Goal: Task Accomplishment & Management: Complete application form

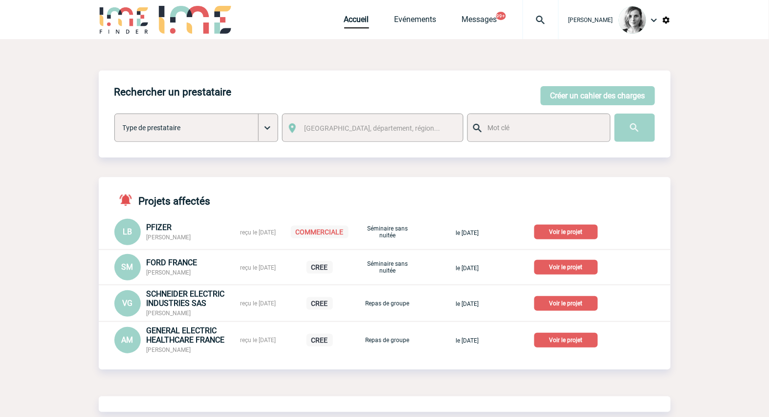
click at [548, 24] on img at bounding box center [540, 20] width 35 height 12
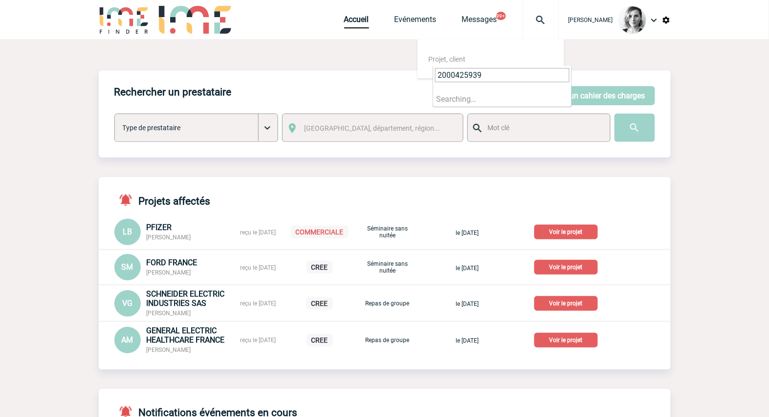
type input "2000425939"
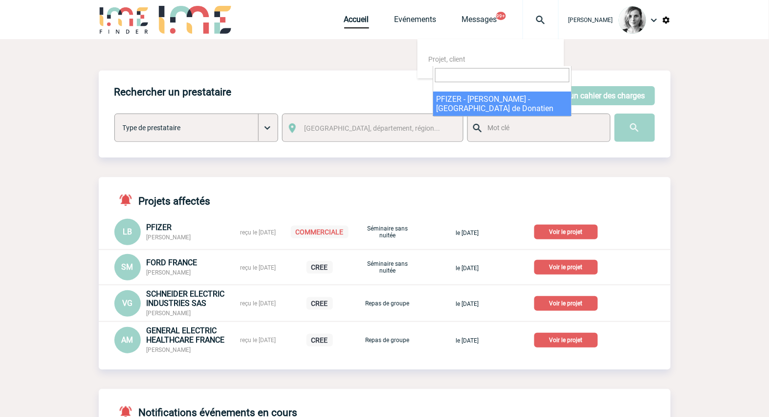
select select "25440"
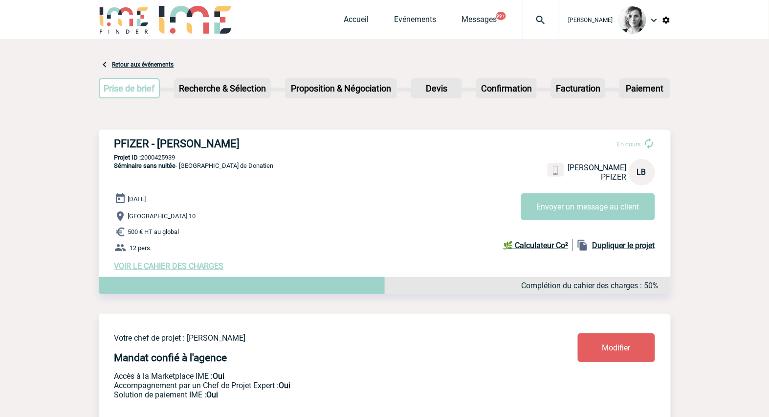
click at [153, 265] on span "VOIR LE CAHIER DES CHARGES" at bounding box center [169, 265] width 110 height 9
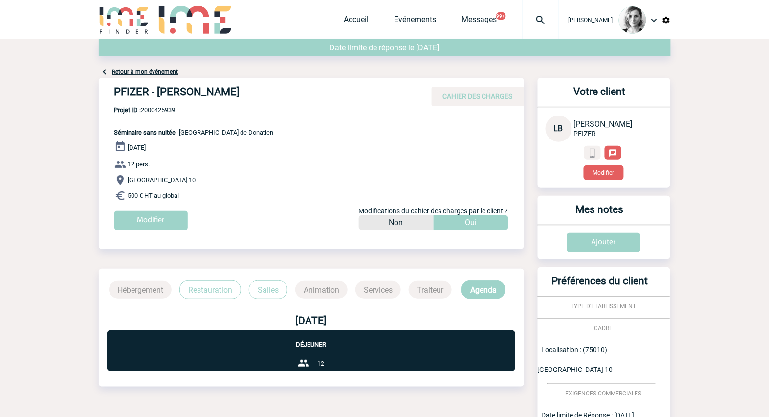
click at [155, 75] on div "Retour à mon événement" at bounding box center [385, 58] width 572 height 39
click at [178, 71] on div "Retour à mon événement" at bounding box center [385, 58] width 572 height 39
click at [175, 71] on link "Retour à mon événement" at bounding box center [145, 71] width 66 height 7
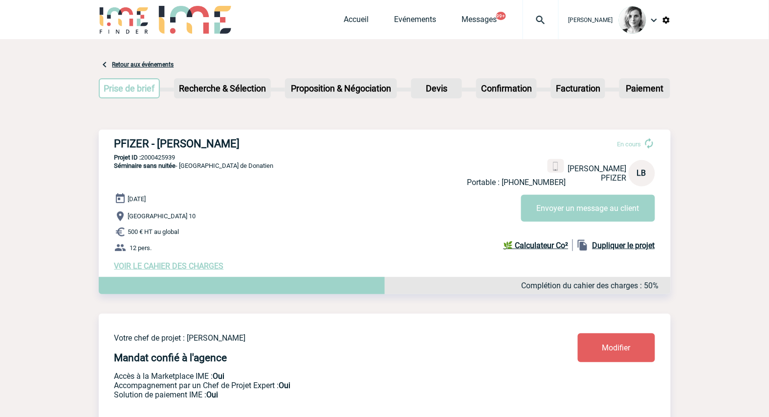
drag, startPoint x: 111, startPoint y: 143, endPoint x: 295, endPoint y: 133, distance: 183.7
click at [295, 133] on div "PFIZER - Laurence BOUCHER En cours Portable : +33649122503 Laurence BOUCHER PFI…" at bounding box center [385, 204] width 572 height 149
copy h3 "PFIZER - [PERSON_NAME]"
click at [172, 157] on p "Projet ID : 2000425939" at bounding box center [385, 157] width 572 height 7
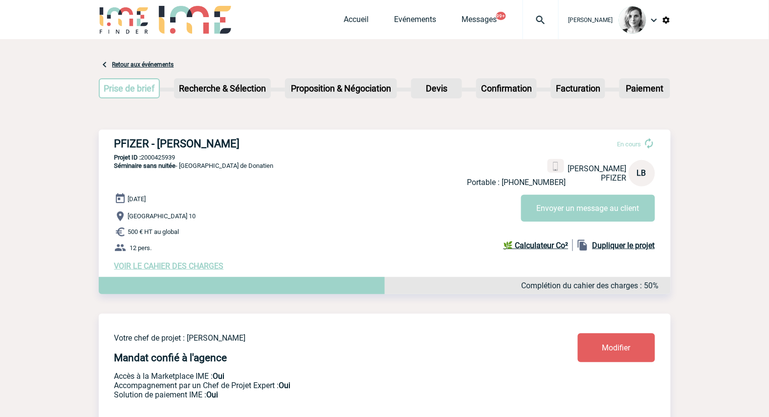
copy p "2000425939"
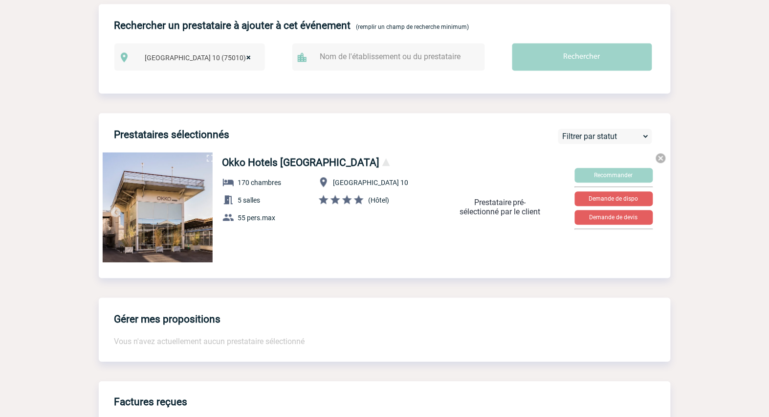
scroll to position [181, 0]
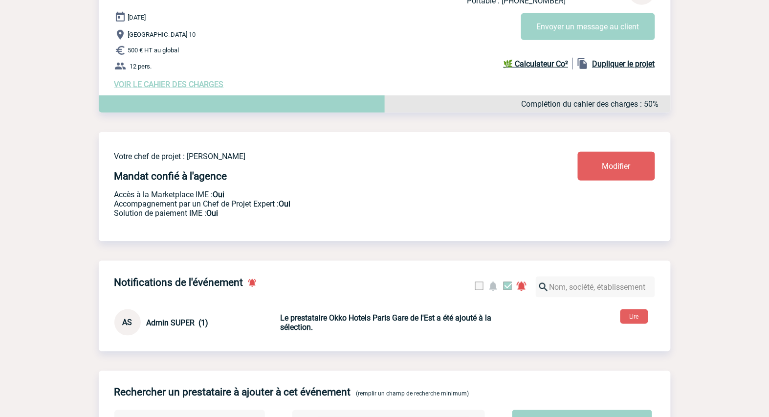
click at [145, 87] on span "VOIR LE CAHIER DES CHARGES" at bounding box center [169, 84] width 110 height 9
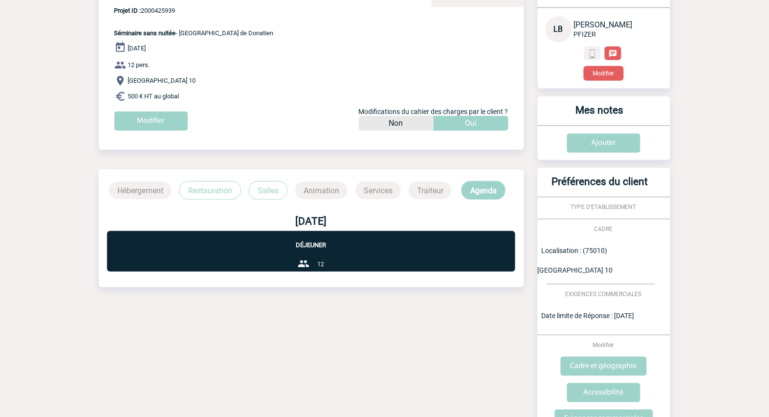
scroll to position [183, 0]
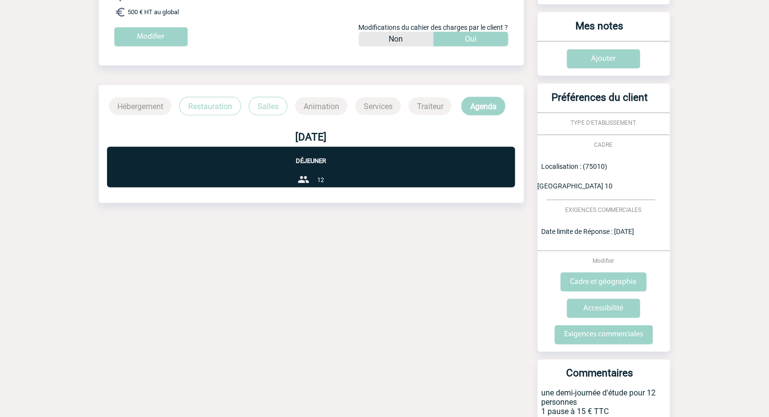
drag, startPoint x: 612, startPoint y: 390, endPoint x: 534, endPoint y: 374, distance: 80.4
click at [534, 374] on div "Votre client LB Laurence BOUCHER PFIZER Modifier Mes notes Ajouter Préférences …" at bounding box center [598, 162] width 145 height 537
click at [447, 313] on div "Date limite de réponse le 10-10-2025 Retour à mon événement PFIZER - Laurence B…" at bounding box center [385, 163] width 572 height 615
click at [198, 111] on p "Restauration" at bounding box center [210, 106] width 62 height 19
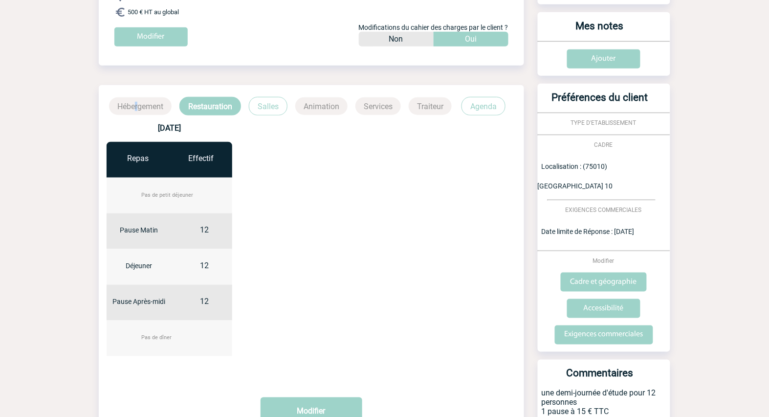
drag, startPoint x: 135, startPoint y: 102, endPoint x: 150, endPoint y: 108, distance: 15.8
click at [136, 102] on p "Hébergement" at bounding box center [140, 106] width 63 height 18
click at [262, 113] on p "Salles" at bounding box center [268, 106] width 39 height 19
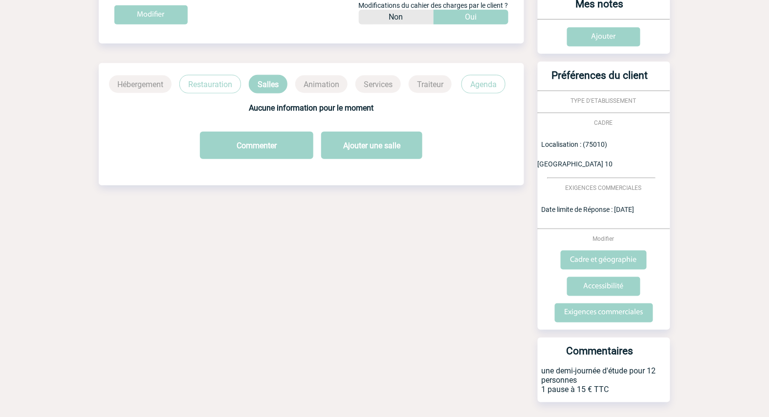
scroll to position [218, 0]
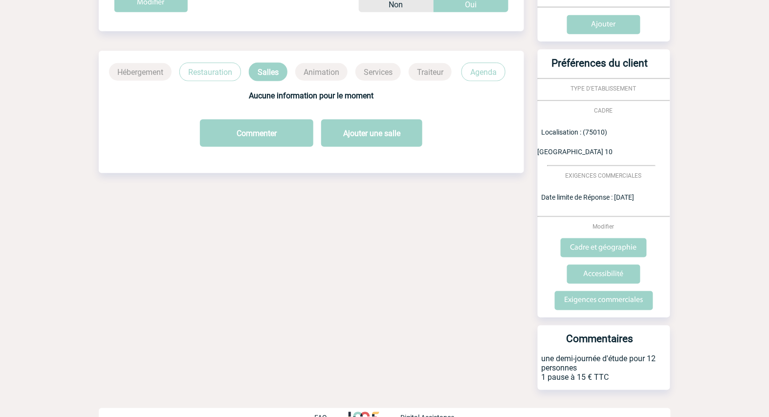
click at [225, 71] on p "Restauration" at bounding box center [210, 72] width 62 height 19
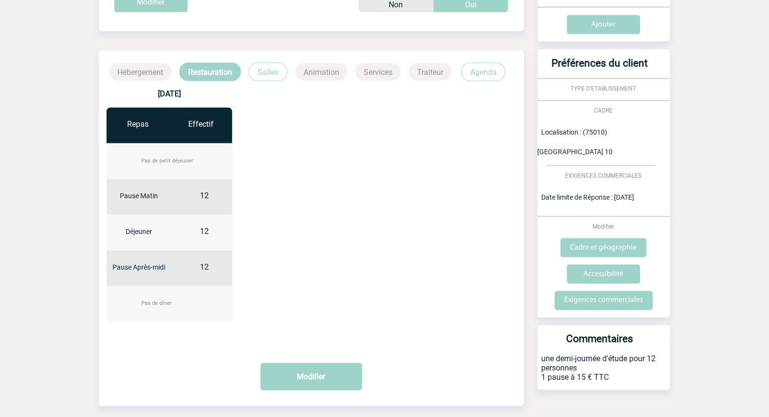
click at [467, 67] on p "Agenda" at bounding box center [484, 72] width 44 height 19
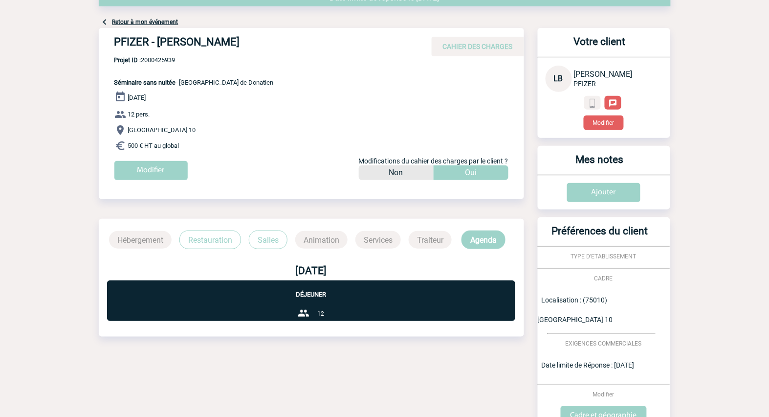
scroll to position [0, 0]
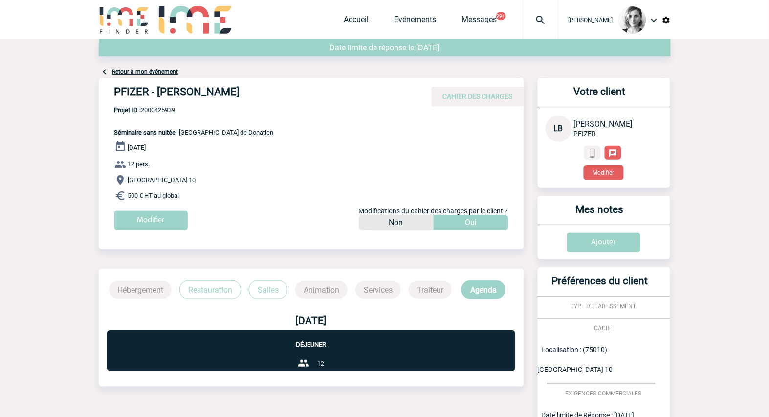
click at [142, 74] on link "Retour à mon événement" at bounding box center [145, 71] width 66 height 7
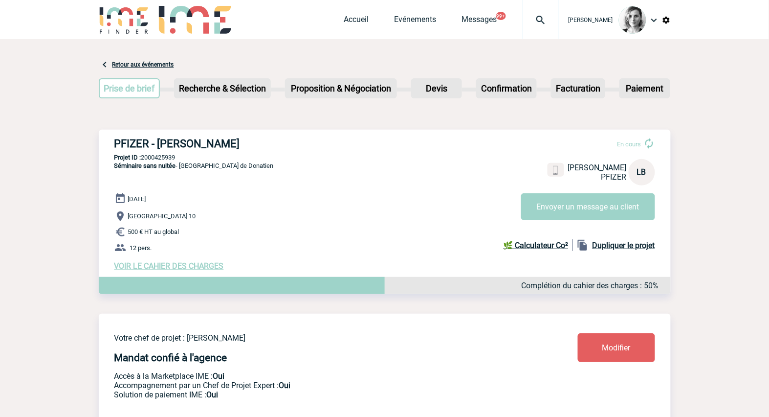
drag, startPoint x: 260, startPoint y: 143, endPoint x: 160, endPoint y: 145, distance: 99.8
click at [160, 145] on h3 "PFIZER - [PERSON_NAME]" at bounding box center [260, 143] width 293 height 12
copy h3 "[PERSON_NAME]"
click at [532, 213] on button "Envoyer un message au client" at bounding box center [588, 206] width 134 height 27
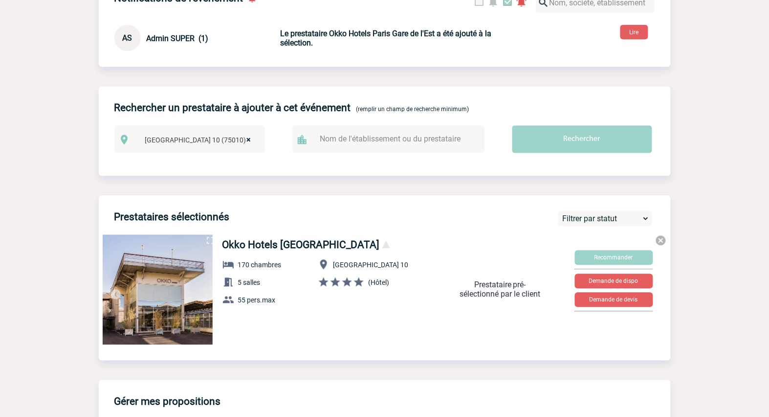
scroll to position [489, 0]
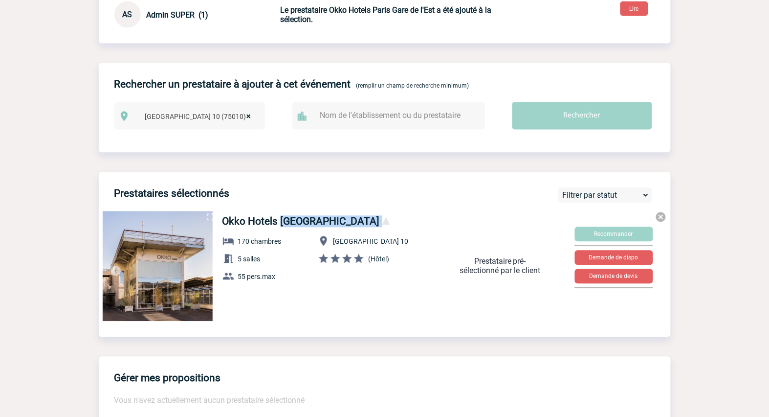
drag, startPoint x: 221, startPoint y: 226, endPoint x: 361, endPoint y: 232, distance: 140.5
click at [361, 232] on div "Okko Hotels Paris Gare de l'Est 170 chambres 5 salles 55 pers.max Paris 10 (Hôt…" at bounding box center [320, 264] width 211 height 105
copy h4 "Okko Hotels Paris Gare de l'Est"
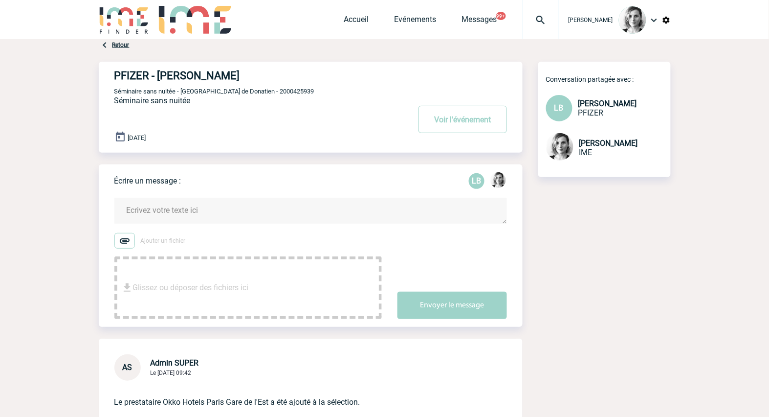
click at [213, 225] on form "Ajouter un fichier Glissez ou déposer des fichiers ici Envoyer le message" at bounding box center [318, 251] width 408 height 133
click at [156, 209] on textarea at bounding box center [310, 211] width 393 height 26
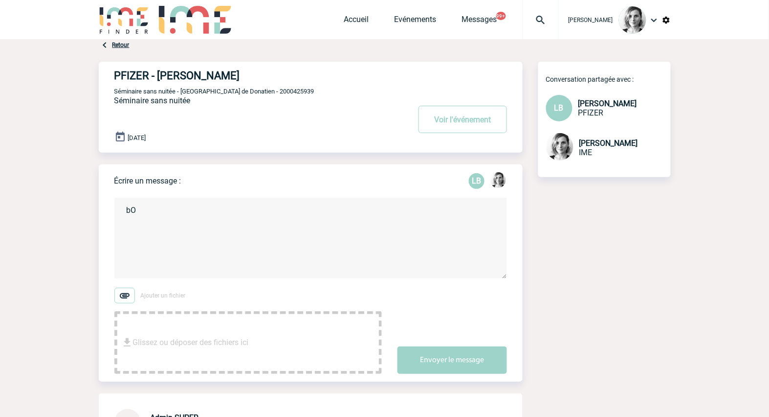
type textarea "b"
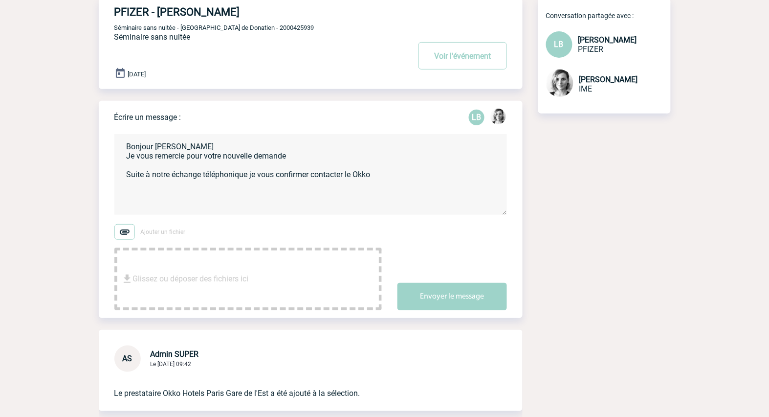
scroll to position [135, 0]
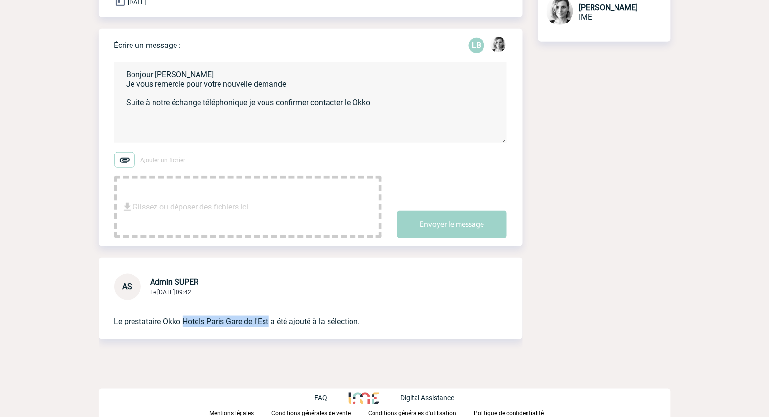
drag, startPoint x: 182, startPoint y: 320, endPoint x: 270, endPoint y: 326, distance: 87.7
click at [270, 326] on p "Le prestataire Okko Hotels Paris Gare de l'Est a été ajouté à la sélection." at bounding box center [296, 313] width 365 height 27
copy p "Hotels [GEOGRAPHIC_DATA]"
click at [400, 104] on textarea "Bonjour [PERSON_NAME] Je vous remercie pour votre nouvelle demande Suite à notr…" at bounding box center [310, 102] width 393 height 81
paste textarea "Hotels [GEOGRAPHIC_DATA]"
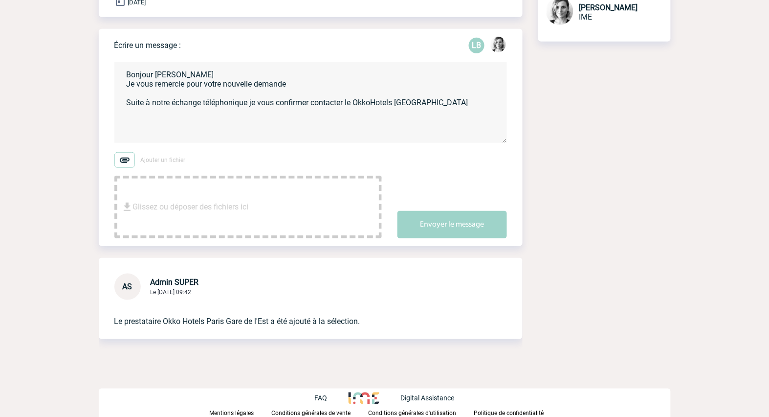
click at [373, 104] on textarea "Bonjour Laurence Je vous remercie pour votre nouvelle demande Suite à notre éch…" at bounding box center [310, 102] width 393 height 81
click at [480, 100] on textarea "Bonjour Laurence Je vous remercie pour votre nouvelle demande Suite à notre éch…" at bounding box center [310, 102] width 393 height 81
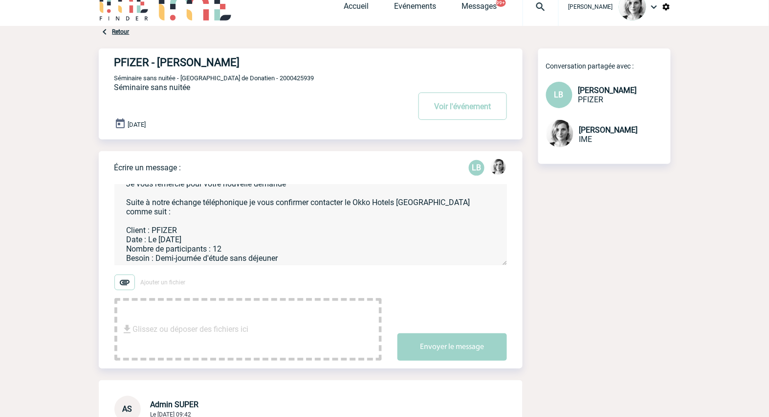
scroll to position [21, 0]
click at [228, 262] on textarea "Bonjour Laurence Je vous remercie pour votre nouvelle demande Suite à notre éch…" at bounding box center [310, 224] width 393 height 81
drag, startPoint x: 433, startPoint y: 258, endPoint x: 391, endPoint y: 267, distance: 42.4
click at [391, 267] on form "Bonjour Laurence Je vous remercie pour votre nouvelle demande Suite à notre éch…" at bounding box center [318, 266] width 408 height 188
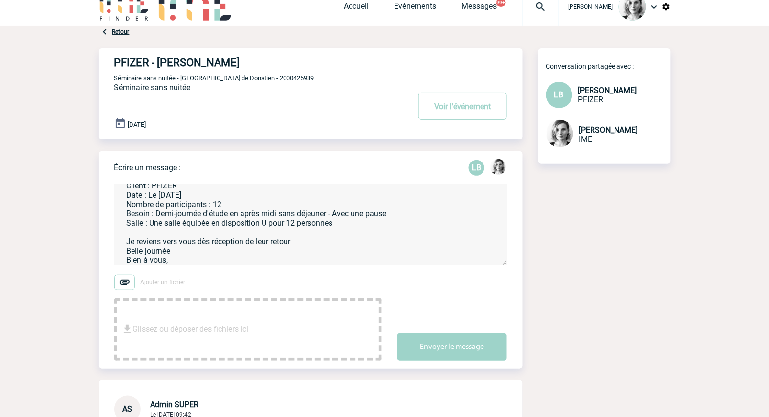
scroll to position [74, 0]
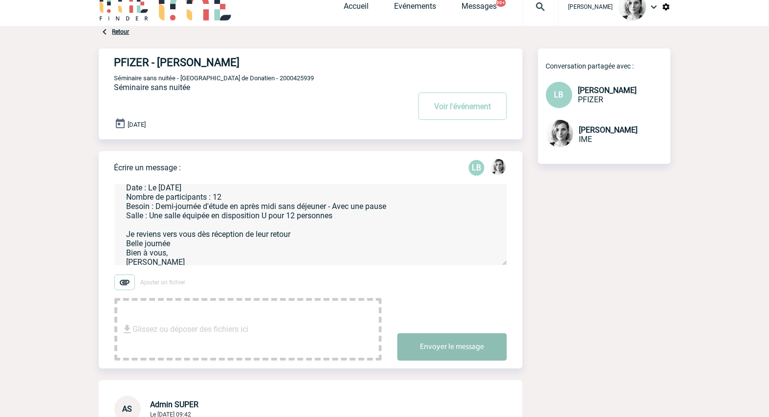
type textarea "Bonjour Laurence Je vous remercie pour votre nouvelle demande Suite à notre éch…"
click at [428, 357] on button "Envoyer le message" at bounding box center [453, 346] width 110 height 27
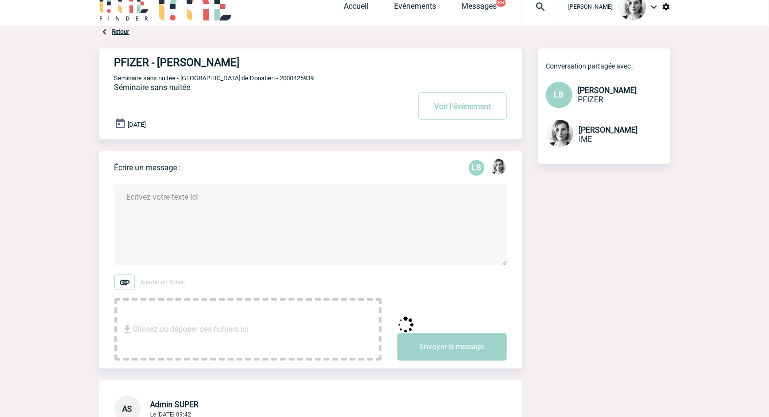
scroll to position [0, 0]
click at [456, 102] on button "Voir l'événement" at bounding box center [463, 105] width 89 height 27
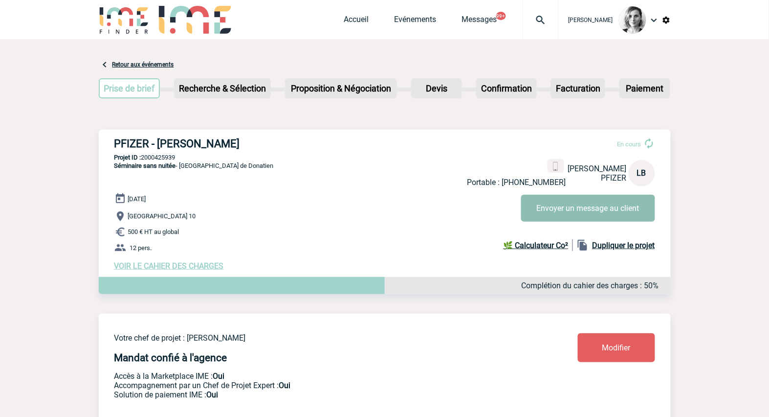
click at [549, 205] on button "Envoyer un message au client" at bounding box center [588, 208] width 134 height 27
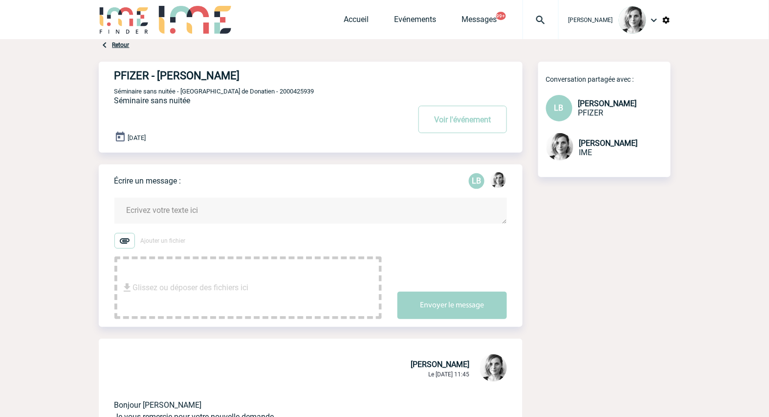
click at [70, 232] on body "Lydie TRELLU Accueil Evénements" at bounding box center [384, 392] width 769 height 785
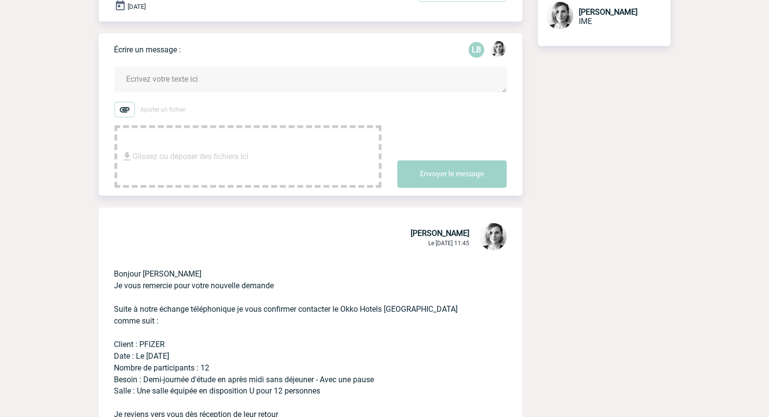
scroll to position [306, 0]
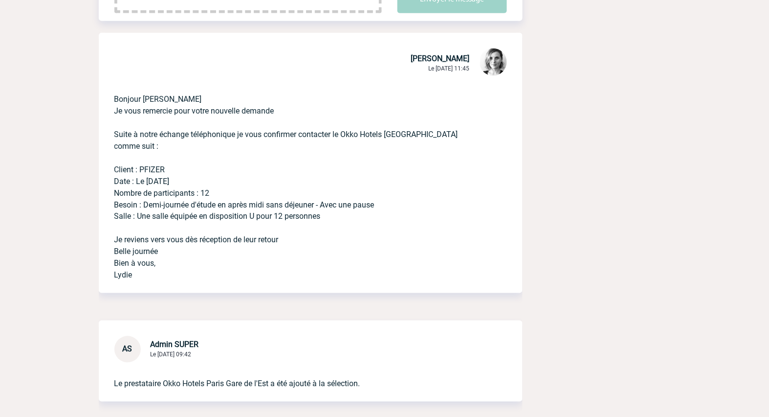
drag, startPoint x: 383, startPoint y: 222, endPoint x: 104, endPoint y: 174, distance: 282.7
click at [104, 174] on div "Bonjour Laurence Je vous remercie pour votre nouvelle demande Suite à notre éch…" at bounding box center [311, 185] width 424 height 215
copy p "Client : PFIZER Date : Le 28 novembre Nombre de participants : 12 Besoin : Demi…"
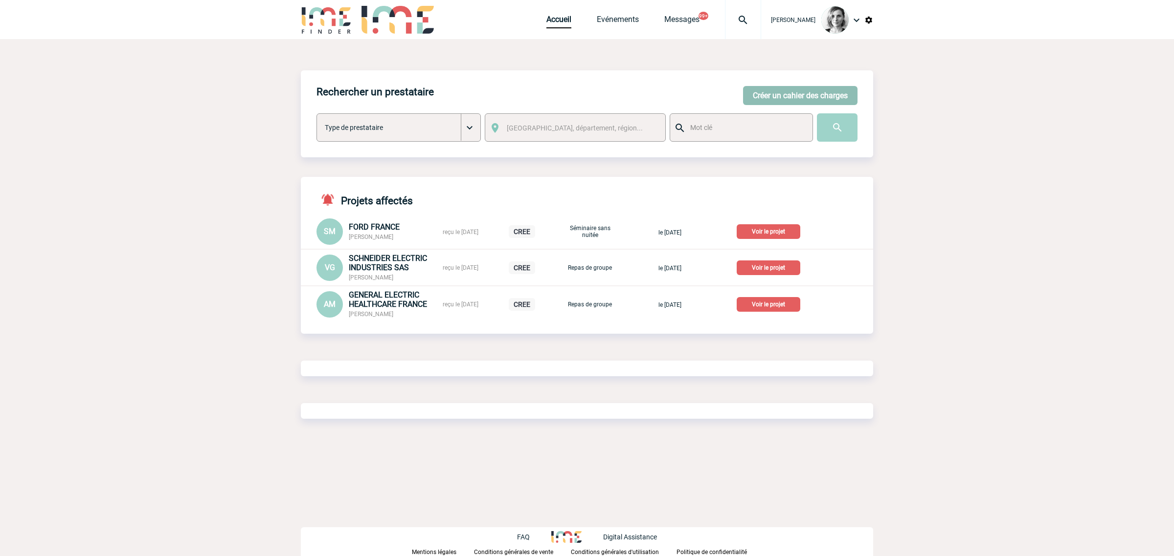
drag, startPoint x: 833, startPoint y: 98, endPoint x: 735, endPoint y: 127, distance: 102.0
click at [832, 98] on button "Créer un cahier des charges" at bounding box center [800, 95] width 114 height 19
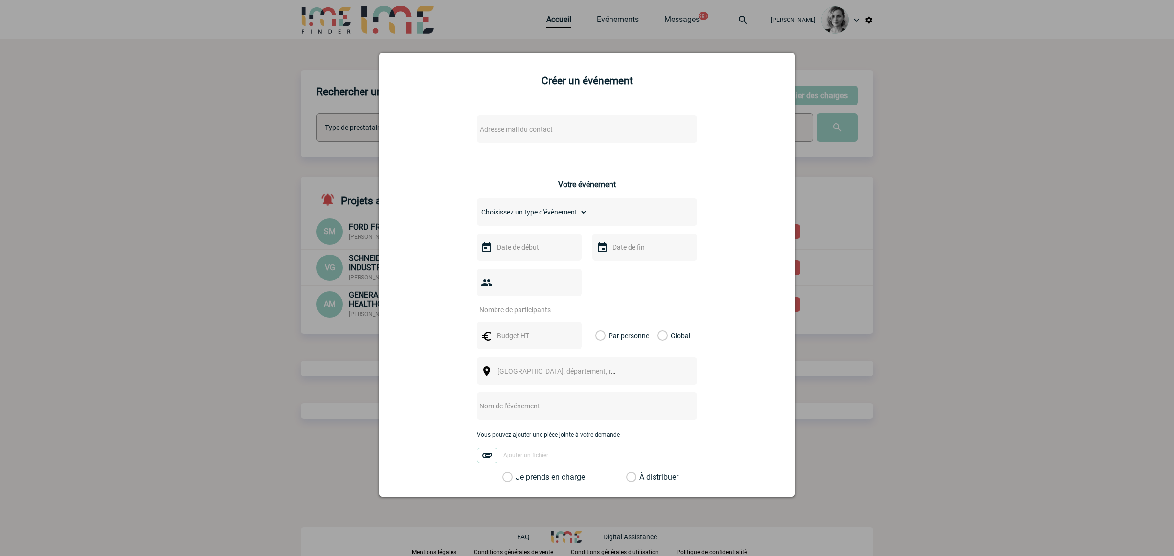
click at [527, 135] on span "Adresse mail du contact" at bounding box center [561, 130] width 171 height 14
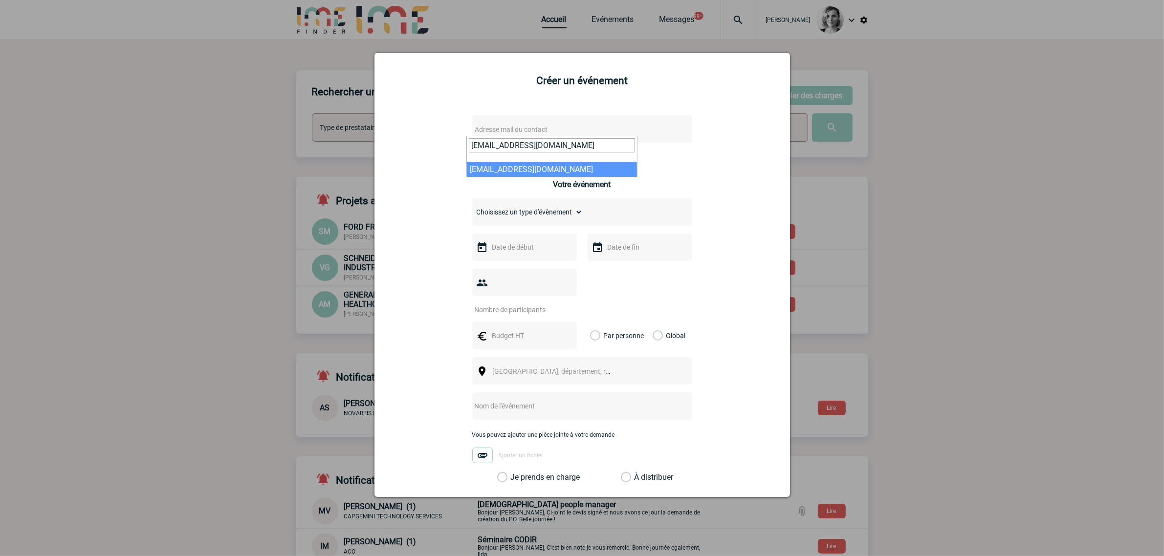
type input "vpoinsot@mmm.com"
select select "130287"
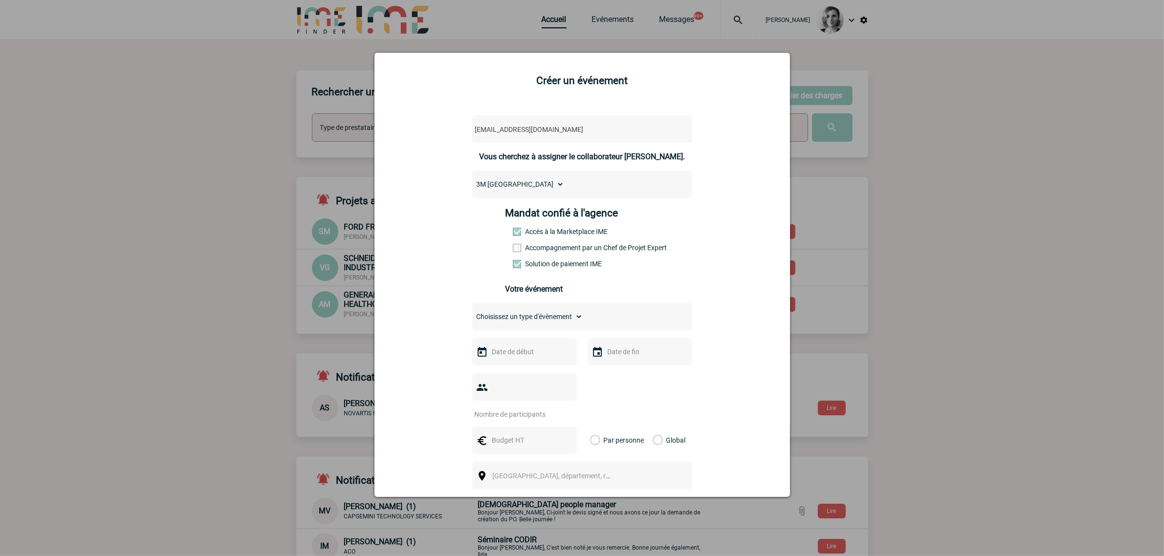
click at [556, 246] on label "Accompagnement par un Chef de Projet Expert" at bounding box center [534, 248] width 43 height 8
click at [0, 0] on input "Accompagnement par un Chef de Projet Expert" at bounding box center [0, 0] width 0 height 0
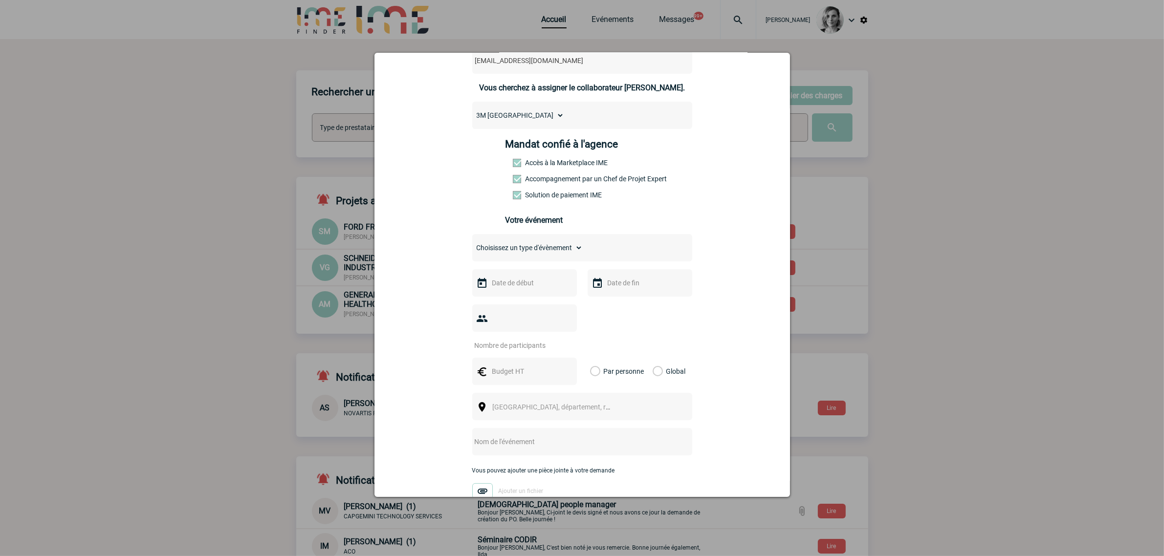
scroll to position [122, 0]
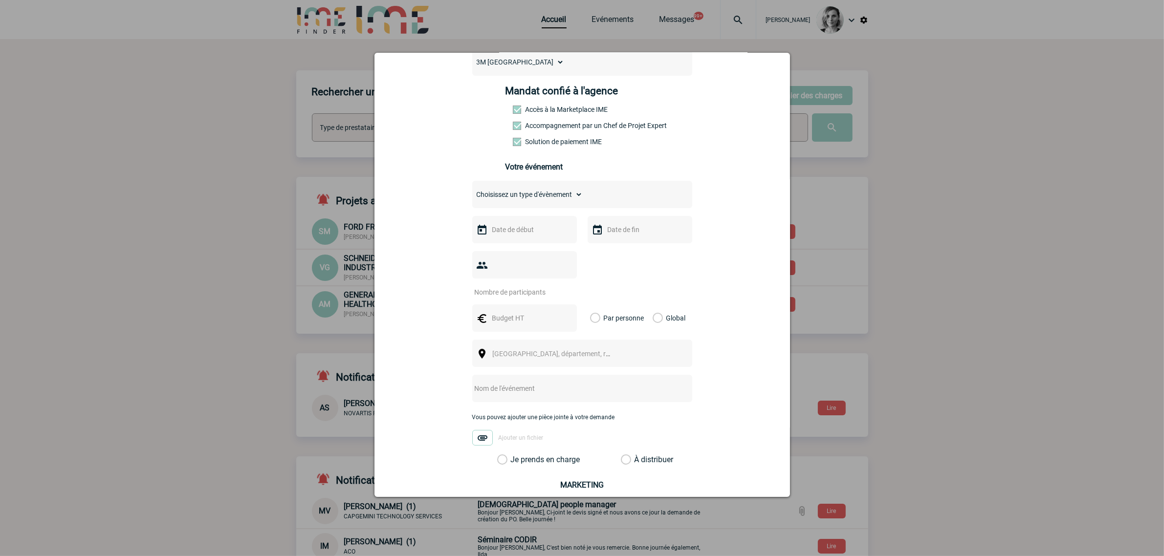
click at [532, 197] on select "Choisissez un type d'évènement Séminaire avec nuitée Séminaire sans nuitée Repa…" at bounding box center [527, 195] width 111 height 14
select select "1"
click at [472, 188] on select "Choisissez un type d'évènement Séminaire avec nuitée Séminaire sans nuitée Repa…" at bounding box center [527, 195] width 111 height 14
click at [511, 232] on input "text" at bounding box center [523, 229] width 67 height 13
click at [610, 243] on link "Suivant" at bounding box center [612, 247] width 15 height 15
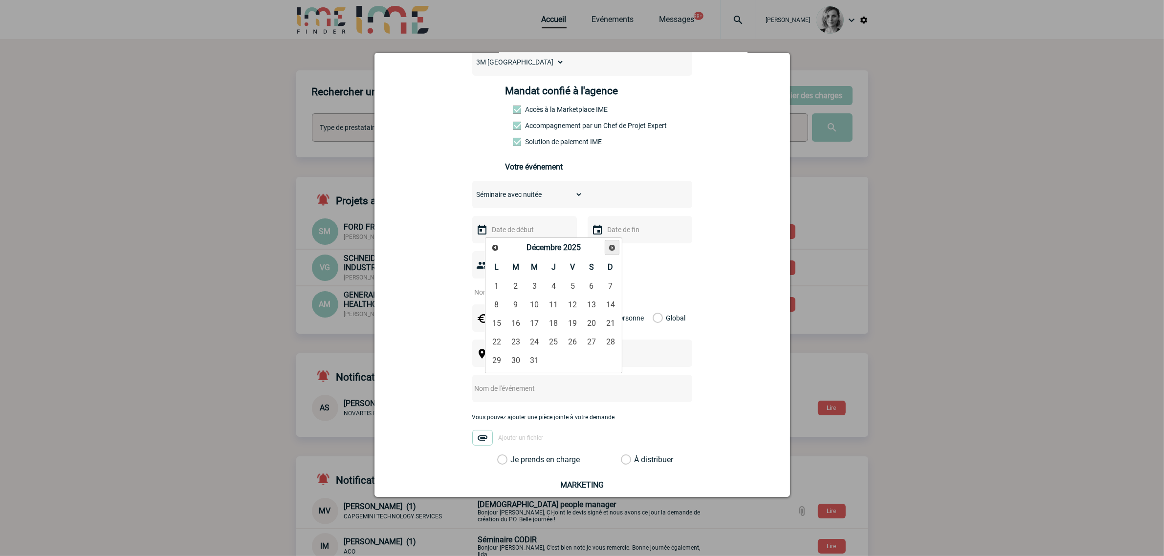
click at [610, 243] on link "Suivant" at bounding box center [612, 247] width 15 height 15
click at [532, 306] on link "7" at bounding box center [535, 305] width 18 height 18
type input "07-01-2026"
click at [610, 226] on input "text" at bounding box center [638, 229] width 67 height 13
click at [686, 304] on link "9" at bounding box center [688, 305] width 18 height 18
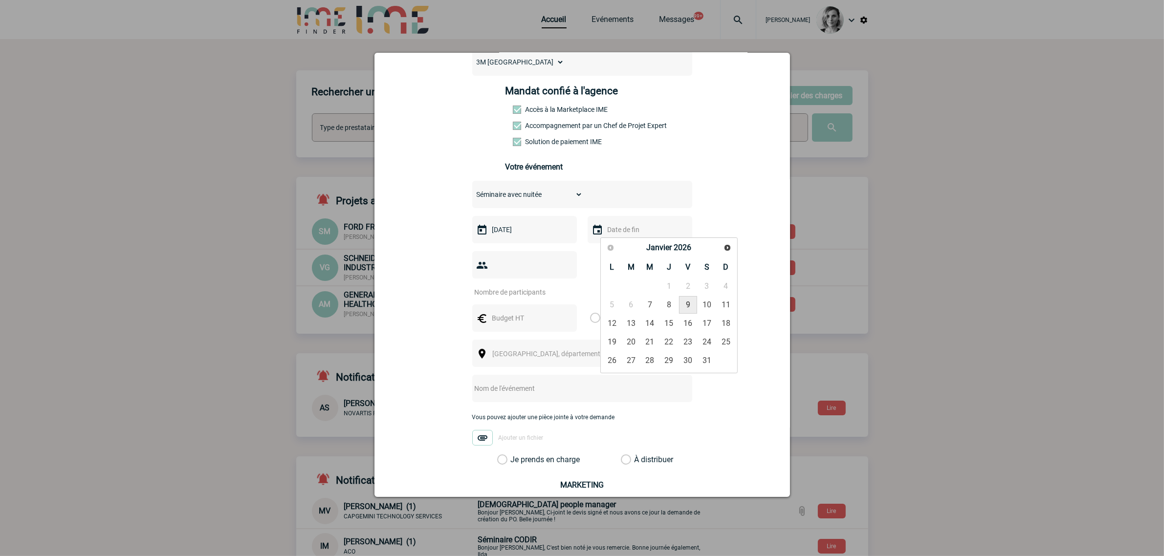
type input "09-01-2026"
click at [501, 269] on div at bounding box center [524, 264] width 105 height 27
click at [506, 296] on input "number" at bounding box center [518, 292] width 92 height 13
type input "70"
click at [517, 319] on input "text" at bounding box center [523, 318] width 67 height 13
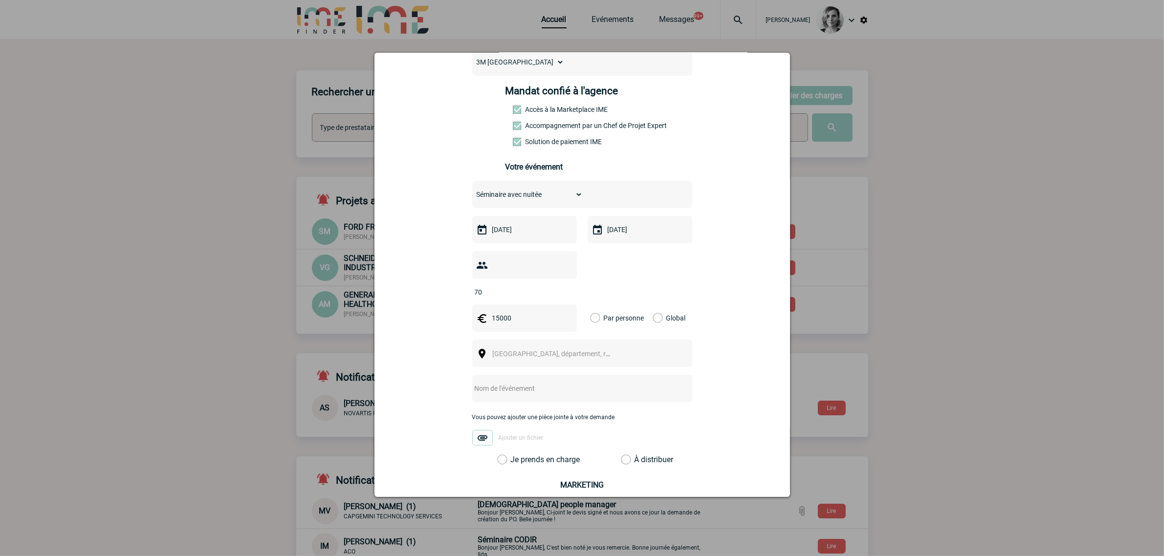
type input "15000"
click at [668, 311] on div "Global" at bounding box center [667, 318] width 33 height 27
drag, startPoint x: 667, startPoint y: 316, endPoint x: 664, endPoint y: 322, distance: 6.4
click at [659, 317] on label "Global" at bounding box center [656, 318] width 6 height 27
click at [0, 0] on input "Global" at bounding box center [0, 0] width 0 height 0
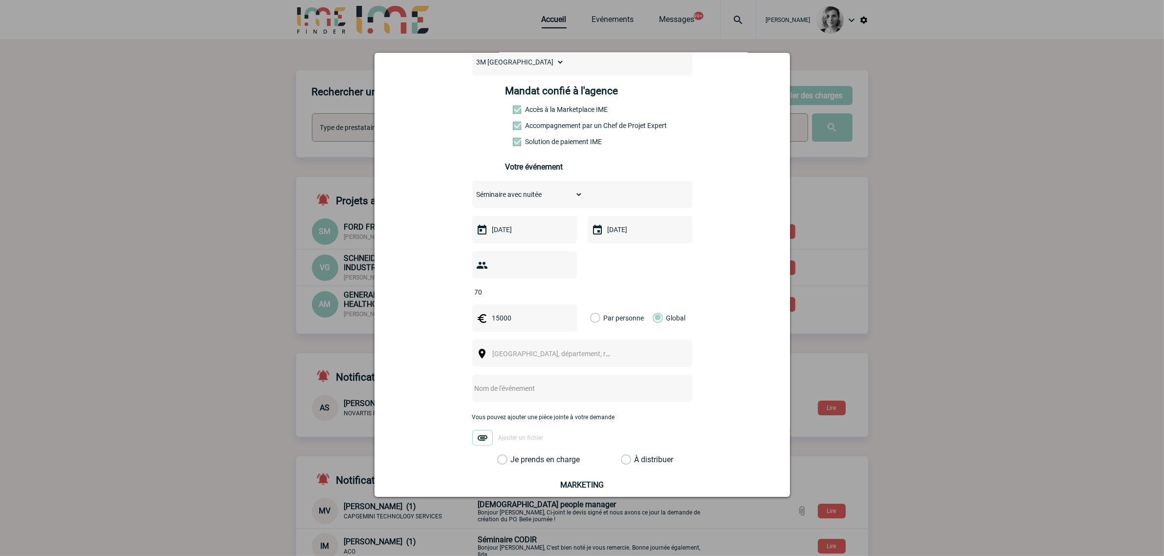
click at [634, 343] on div "Ville, département, région..." at bounding box center [582, 353] width 220 height 27
click at [627, 354] on div "Ville, département, région..." at bounding box center [582, 353] width 220 height 27
click at [511, 346] on div "Ville, département, région..." at bounding box center [582, 353] width 220 height 27
click at [505, 358] on span "Ville, département, région..." at bounding box center [556, 354] width 134 height 14
type input "ile de fran"
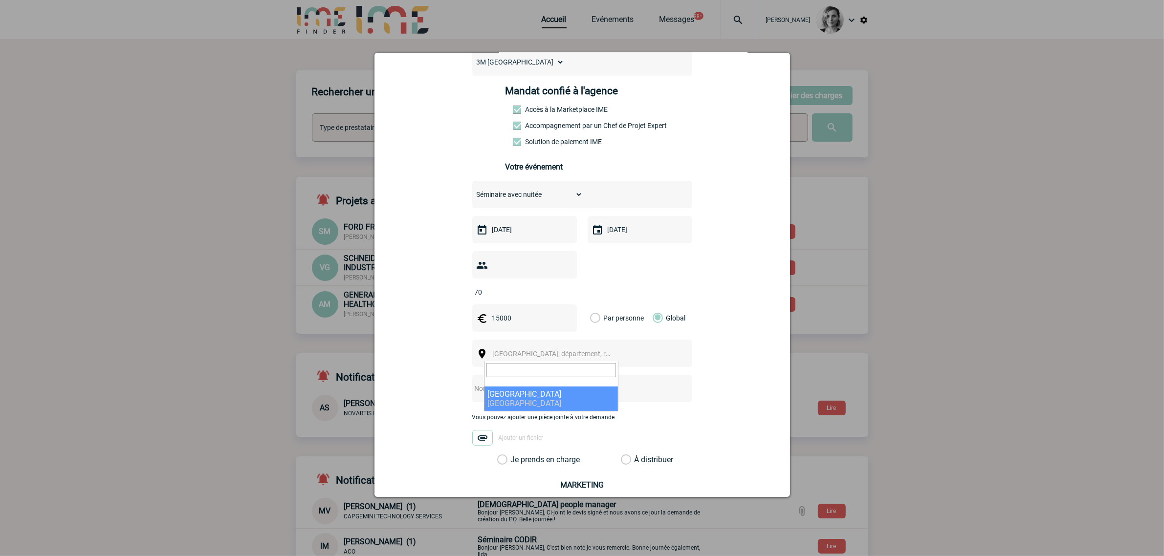
select select "2"
click at [587, 402] on div at bounding box center [582, 388] width 220 height 27
click at [576, 390] on input "text" at bounding box center [569, 388] width 194 height 13
type input "Séminaire résidentiel"
click at [514, 465] on label "Je prends en charge" at bounding box center [505, 460] width 17 height 10
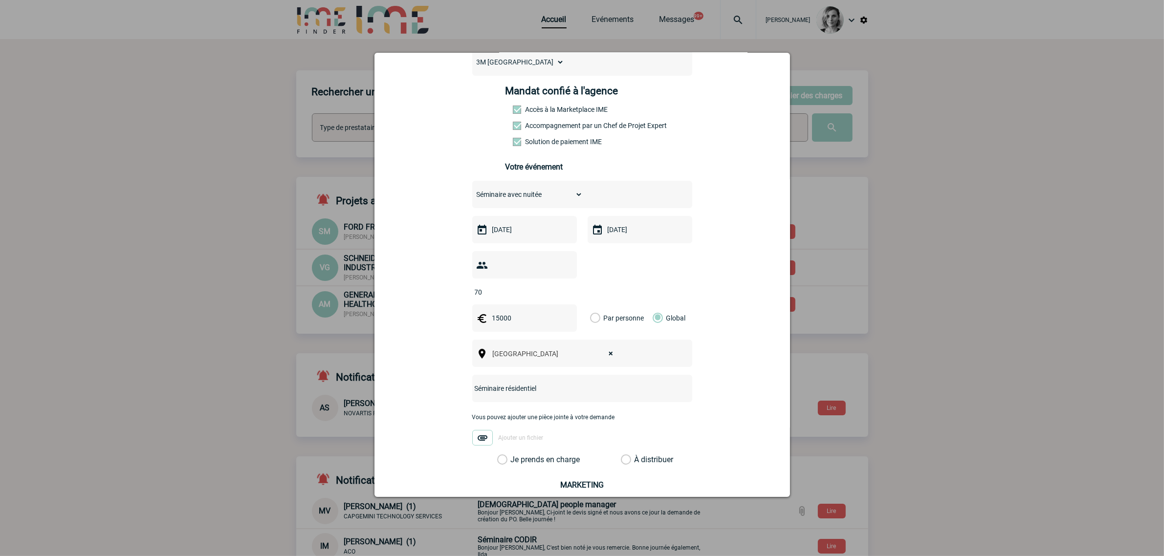
click at [0, 0] on input "Je prends en charge" at bounding box center [0, 0] width 0 height 0
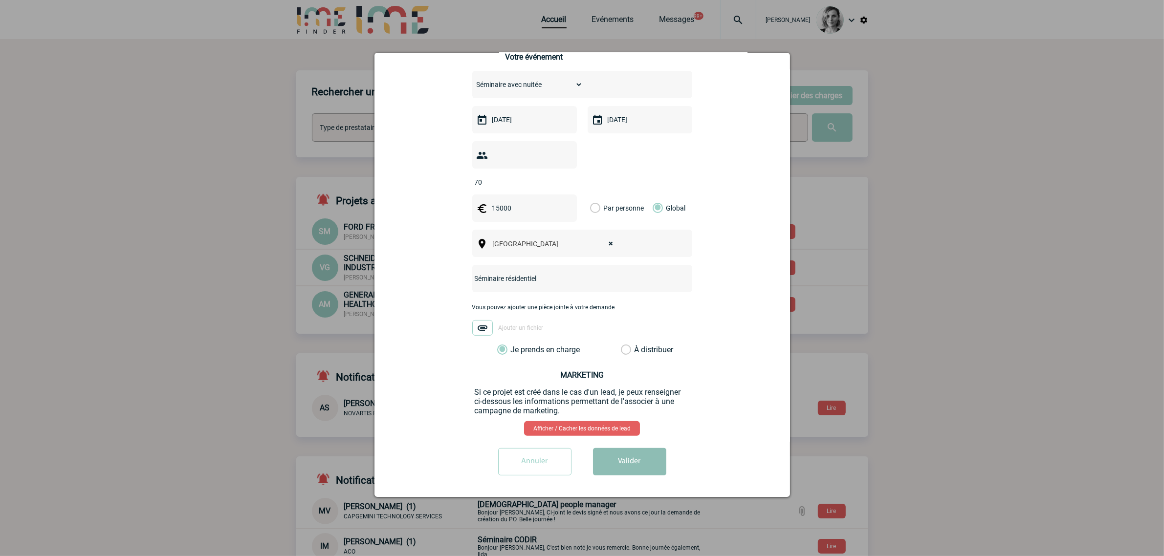
click at [624, 461] on button "Valider" at bounding box center [629, 461] width 73 height 27
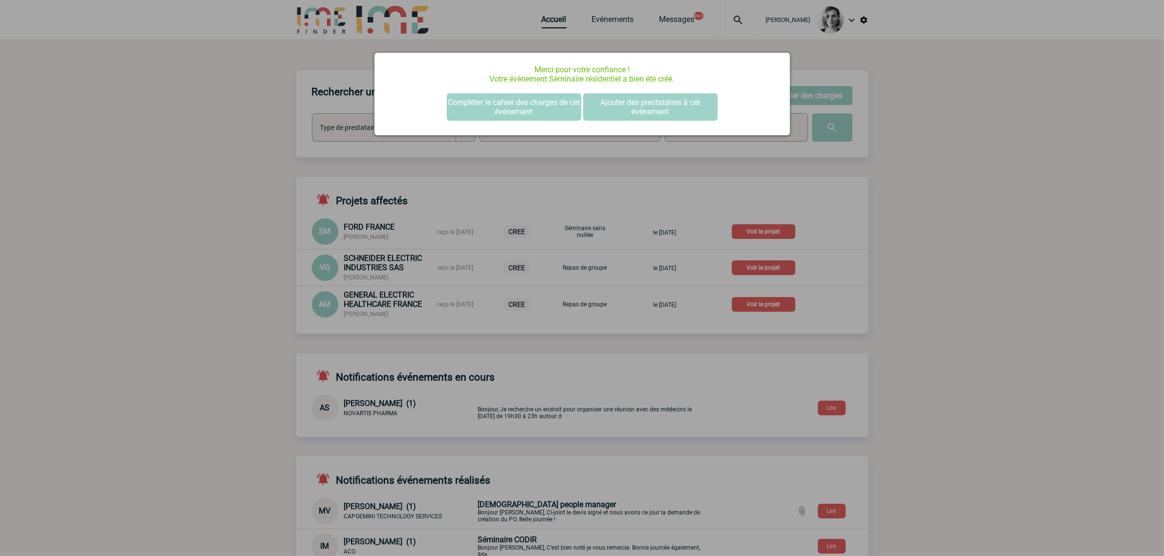
scroll to position [0, 0]
click at [482, 106] on button "Compléter le cahier des charges de cet événement" at bounding box center [514, 106] width 134 height 27
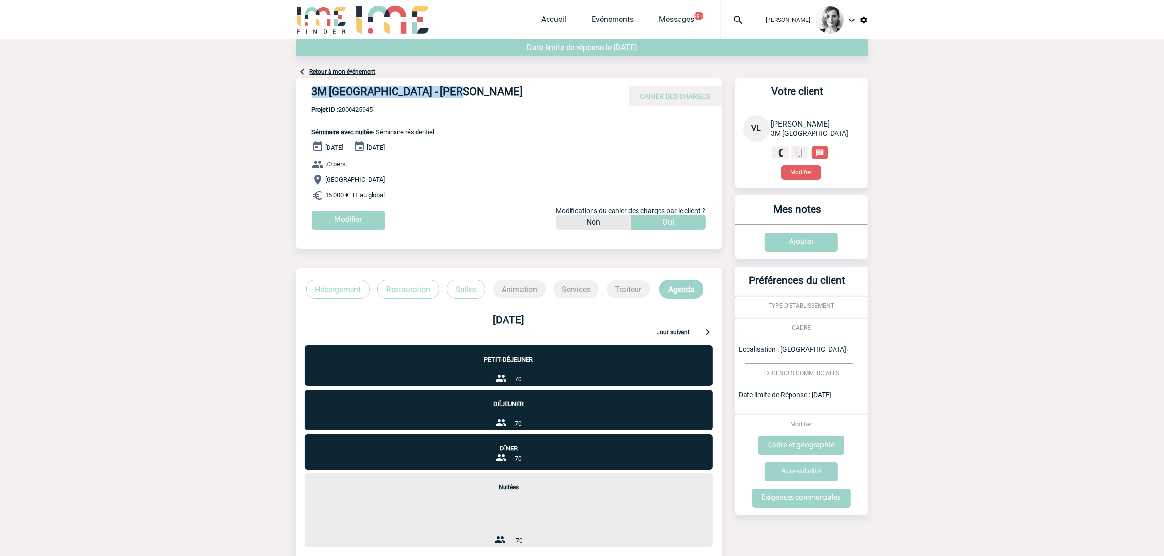
drag, startPoint x: 400, startPoint y: 91, endPoint x: 514, endPoint y: 91, distance: 113.9
click at [514, 91] on div "3M [GEOGRAPHIC_DATA] - [PERSON_NAME] CAHIER DES CHARGES" at bounding box center [508, 92] width 425 height 28
copy h4 "3M [GEOGRAPHIC_DATA] - [PERSON_NAME]"
click at [367, 111] on span "Projet ID : 2000425945" at bounding box center [373, 109] width 123 height 7
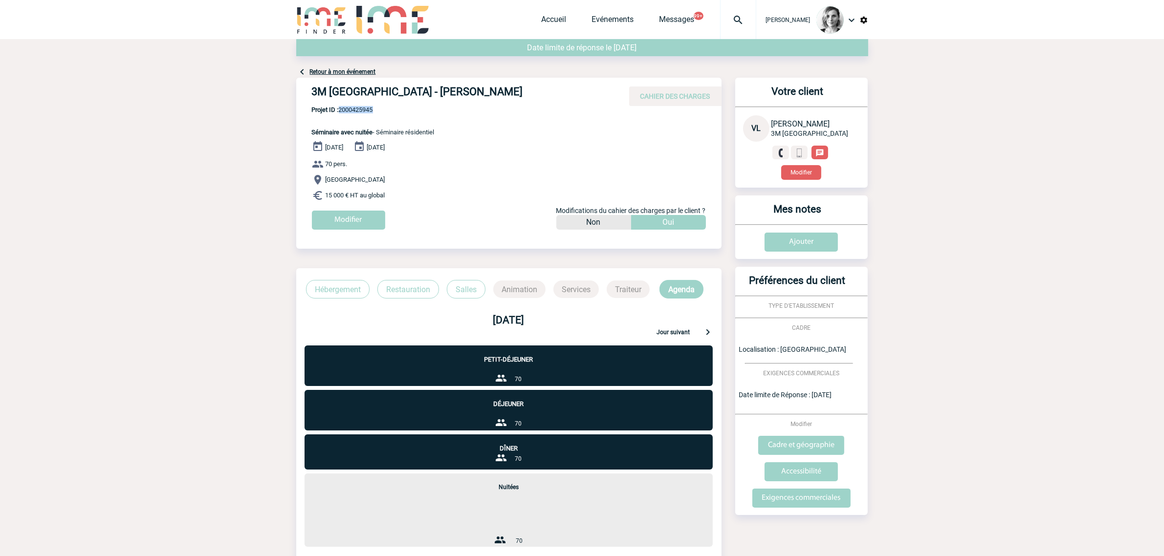
copy span "2000425945"
